Goal: Transaction & Acquisition: Purchase product/service

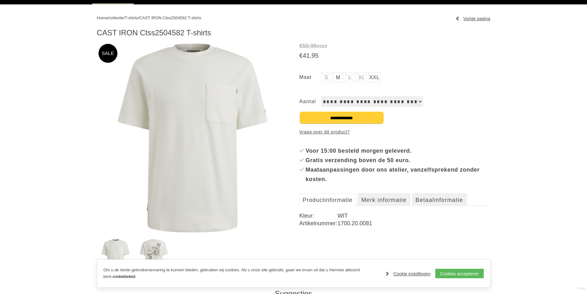
scroll to position [76, 0]
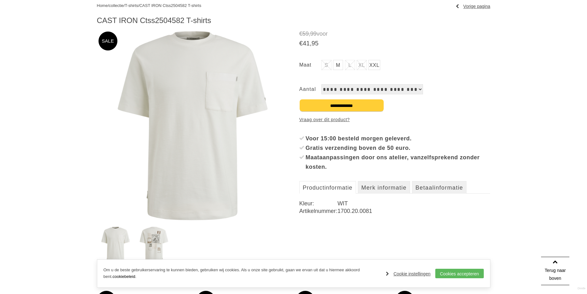
click at [337, 66] on link "M" at bounding box center [338, 65] width 10 height 10
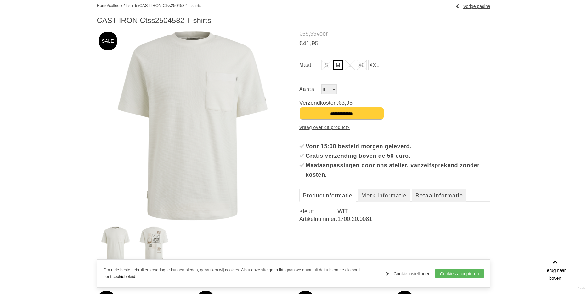
click at [231, 92] on img at bounding box center [192, 125] width 191 height 191
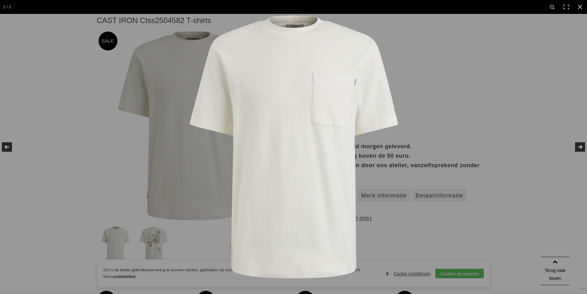
click at [200, 123] on img at bounding box center [294, 147] width 266 height 266
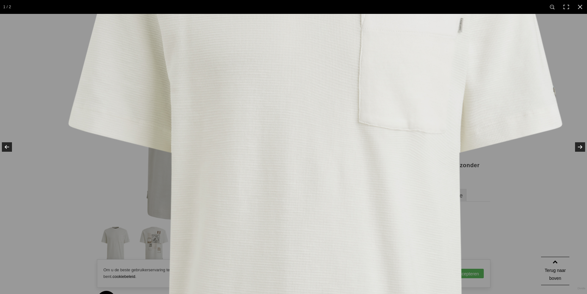
click at [128, 215] on img at bounding box center [315, 179] width 630 height 630
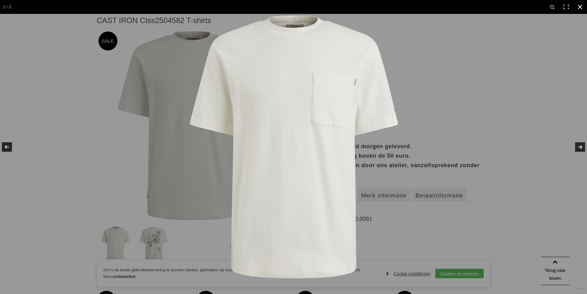
click at [153, 226] on div at bounding box center [293, 147] width 587 height 294
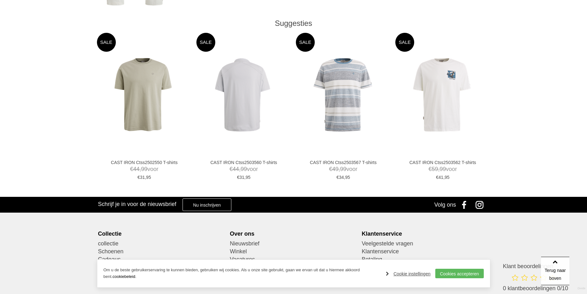
scroll to position [340, 0]
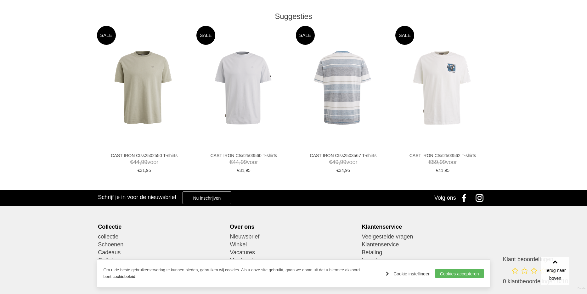
click at [333, 123] on img at bounding box center [343, 88] width 74 height 74
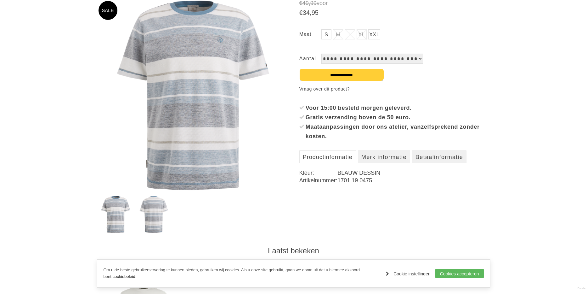
scroll to position [113, 0]
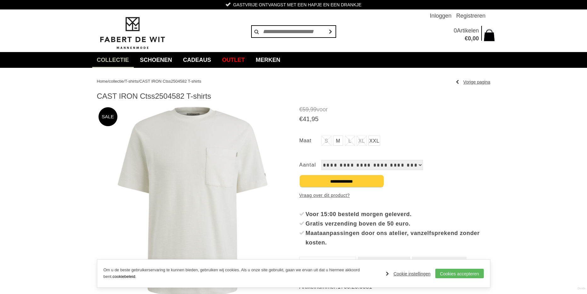
click at [339, 142] on link "M" at bounding box center [338, 140] width 10 height 10
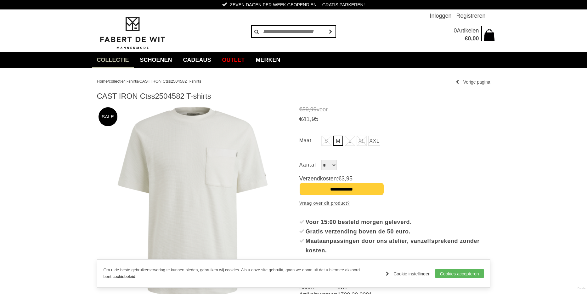
click at [143, 26] on img at bounding box center [132, 33] width 71 height 34
